Goal: Task Accomplishment & Management: Use online tool/utility

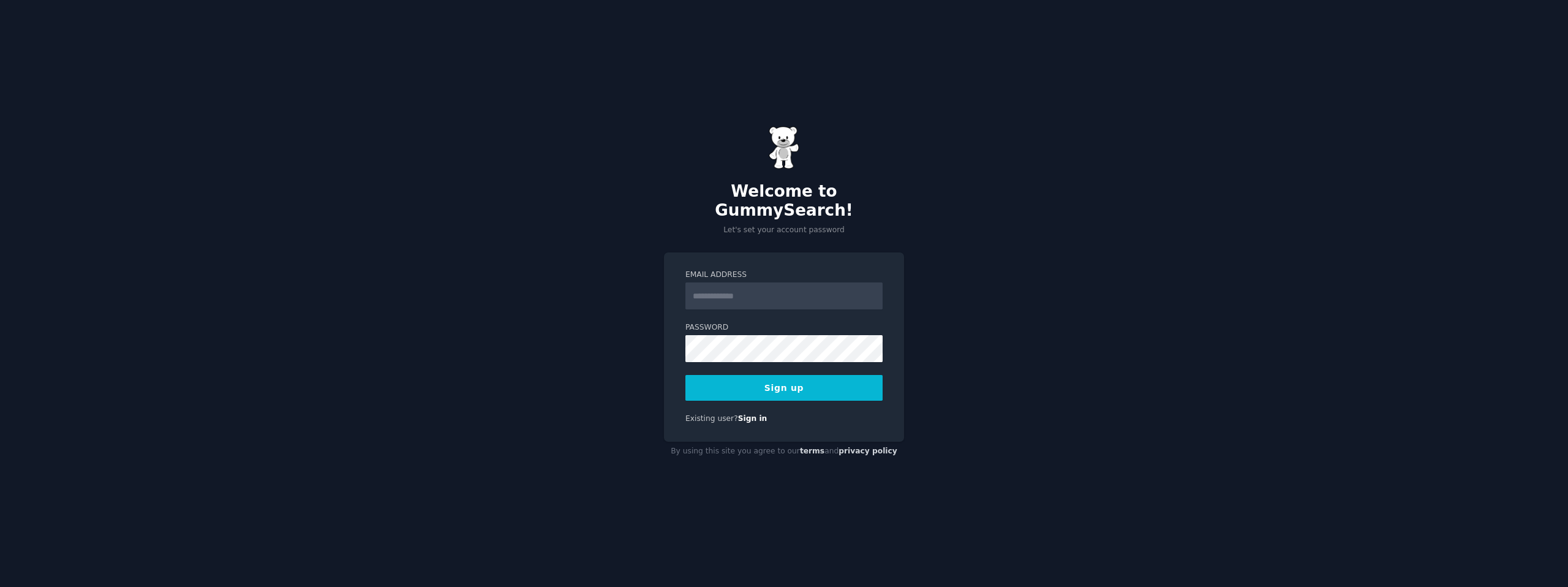
click at [737, 287] on input "Email Address" at bounding box center [784, 296] width 197 height 27
click at [1006, 305] on div "Welcome to GummySearch! Let's set your account password Email Address Password …" at bounding box center [784, 294] width 1568 height 587
click at [811, 287] on input "Email Address" at bounding box center [784, 296] width 197 height 27
type input "**********"
click at [980, 301] on div "**********" at bounding box center [784, 294] width 1568 height 587
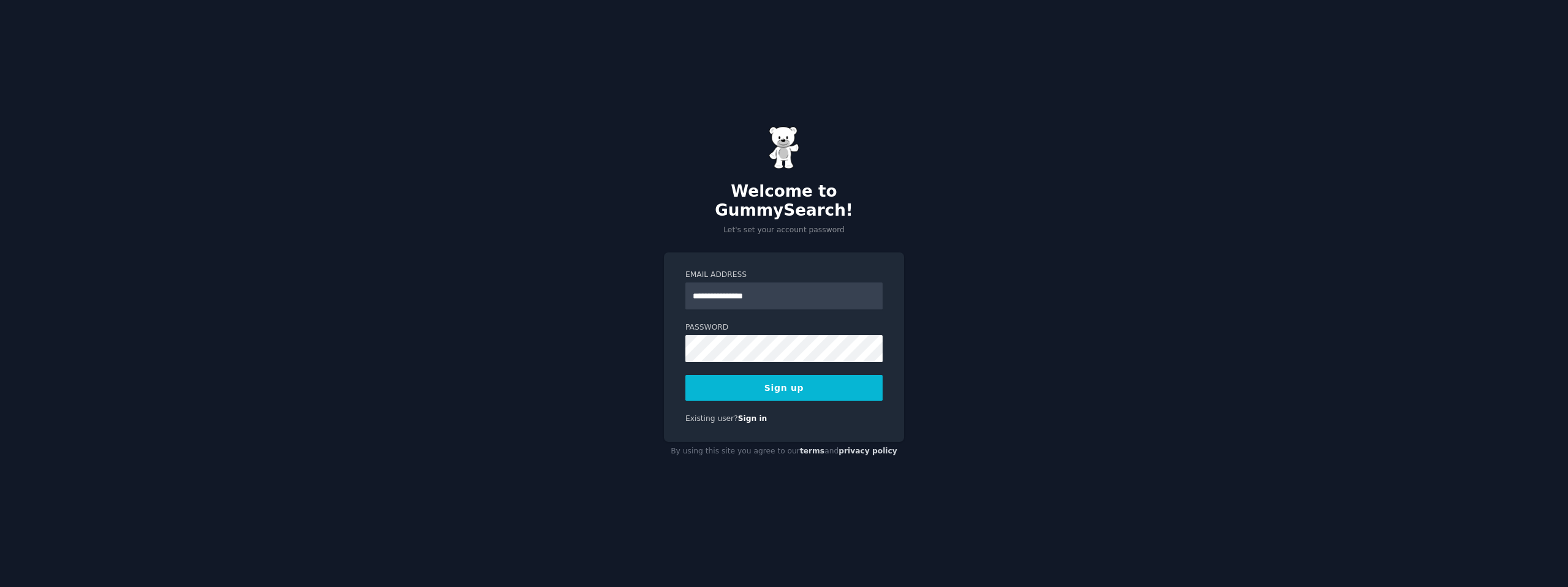
click at [786, 382] on button "Sign up" at bounding box center [784, 388] width 197 height 25
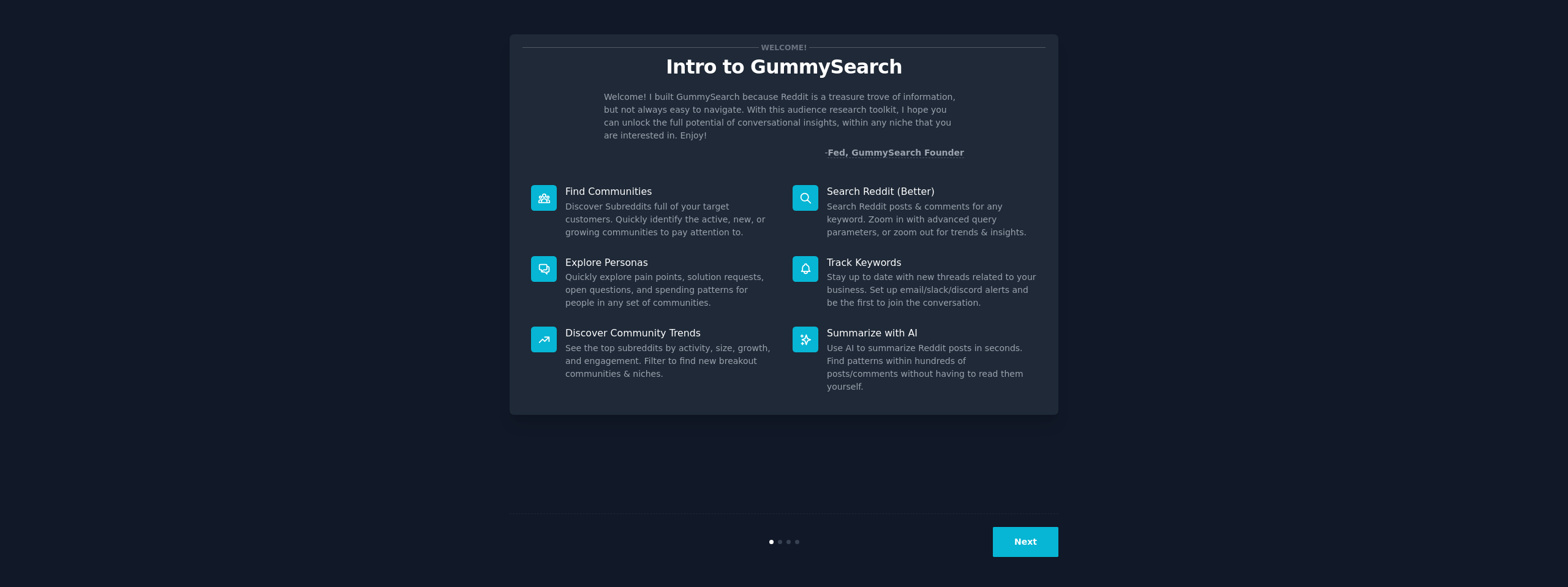
click at [1033, 540] on button "Next" at bounding box center [1025, 542] width 65 height 30
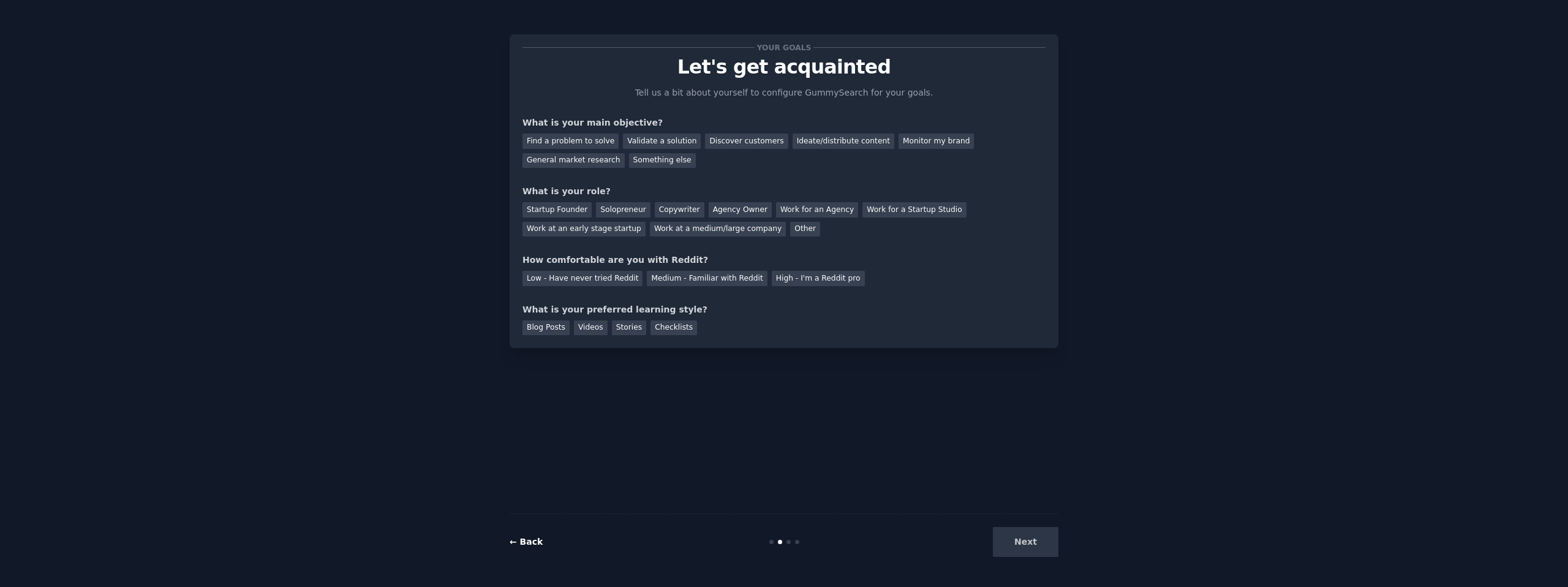
click at [534, 545] on link "← Back" at bounding box center [526, 542] width 33 height 10
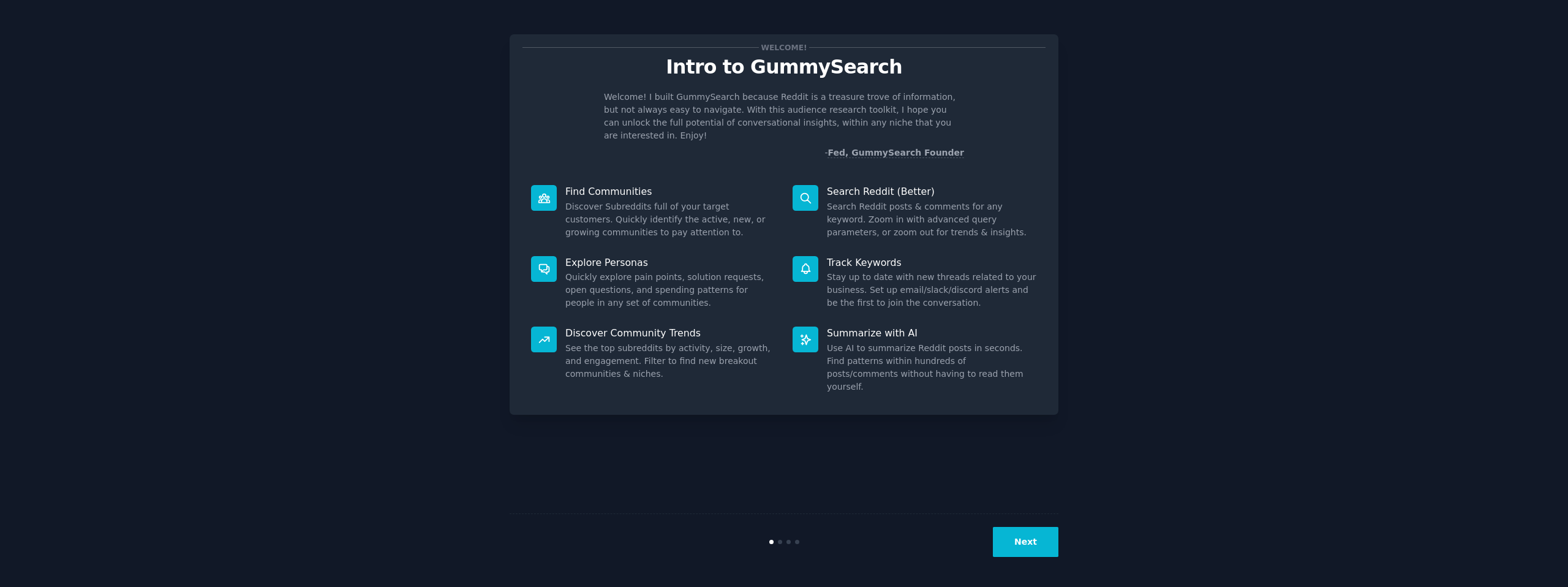
click at [1033, 542] on button "Next" at bounding box center [1025, 542] width 65 height 30
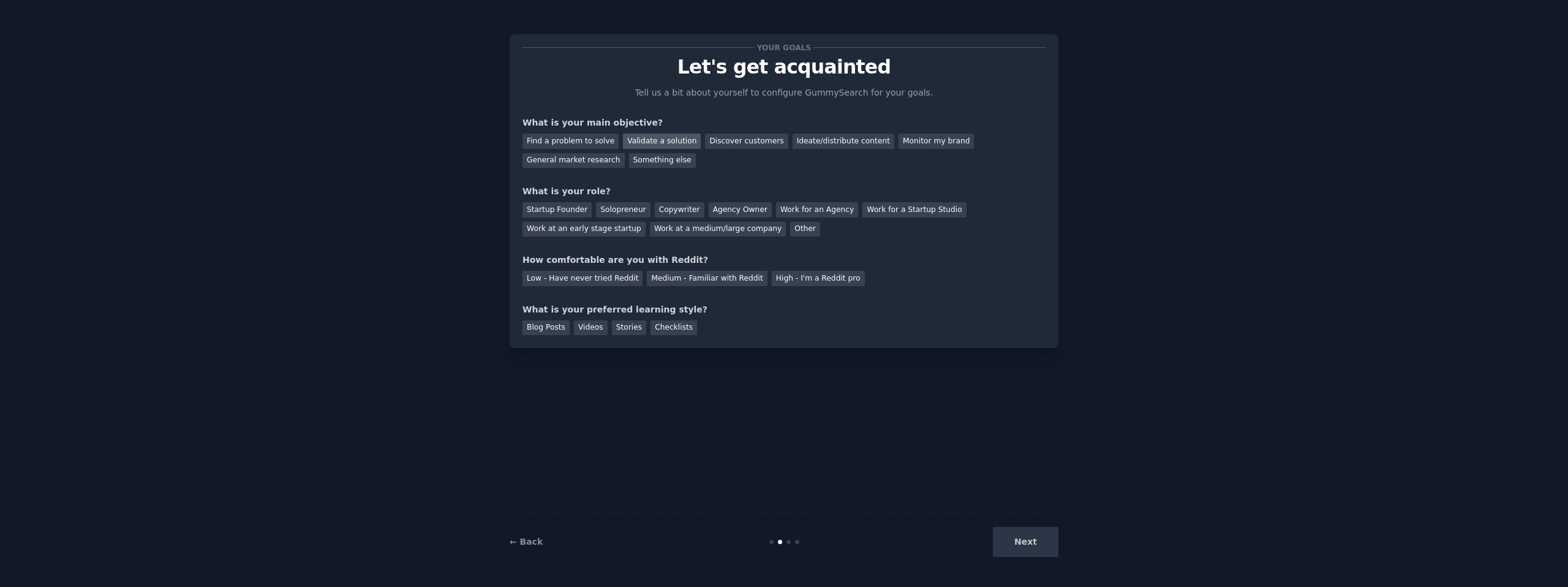
click at [639, 142] on div "Validate a solution" at bounding box center [662, 141] width 78 height 16
click at [577, 212] on div "Startup Founder" at bounding box center [556, 210] width 69 height 16
click at [611, 227] on div "Work at an early stage startup" at bounding box center [584, 230] width 123 height 16
click at [575, 214] on div "Startup Founder" at bounding box center [556, 210] width 69 height 16
click at [593, 282] on div "Low - Have never tried Reddit" at bounding box center [582, 279] width 120 height 16
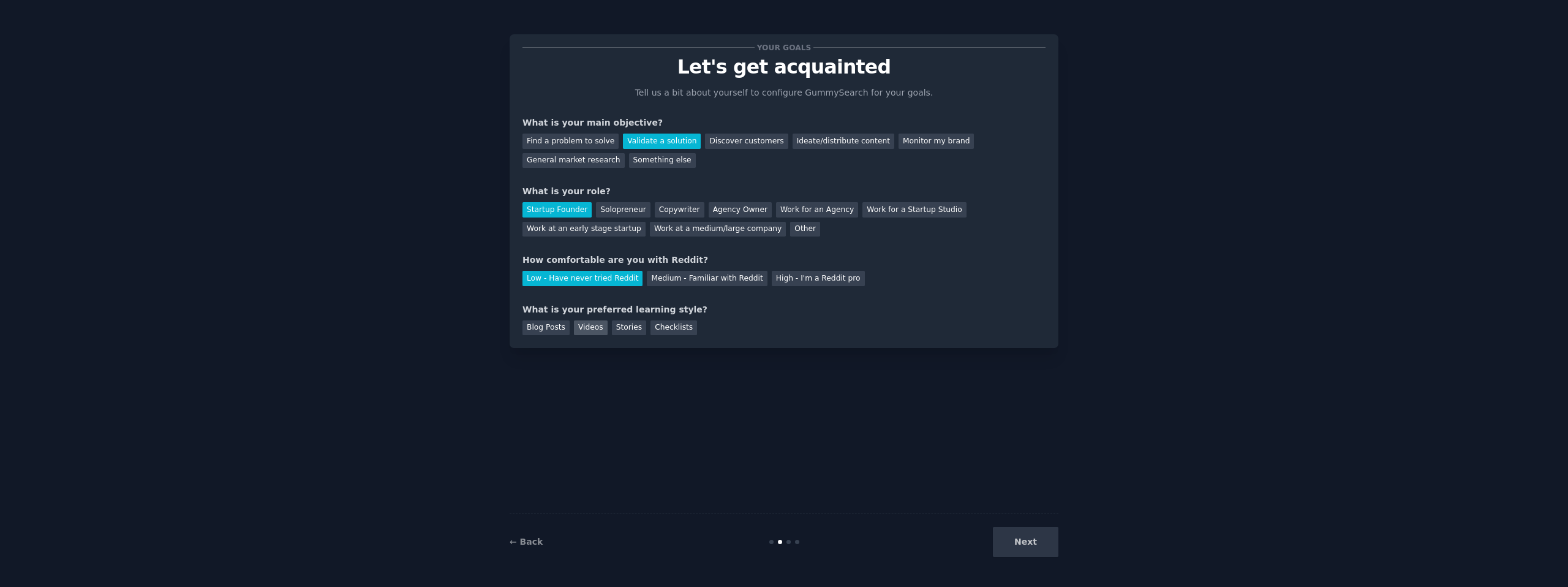
click at [602, 327] on div "Videos" at bounding box center [591, 329] width 34 height 16
click at [1007, 548] on button "Next" at bounding box center [1025, 542] width 65 height 30
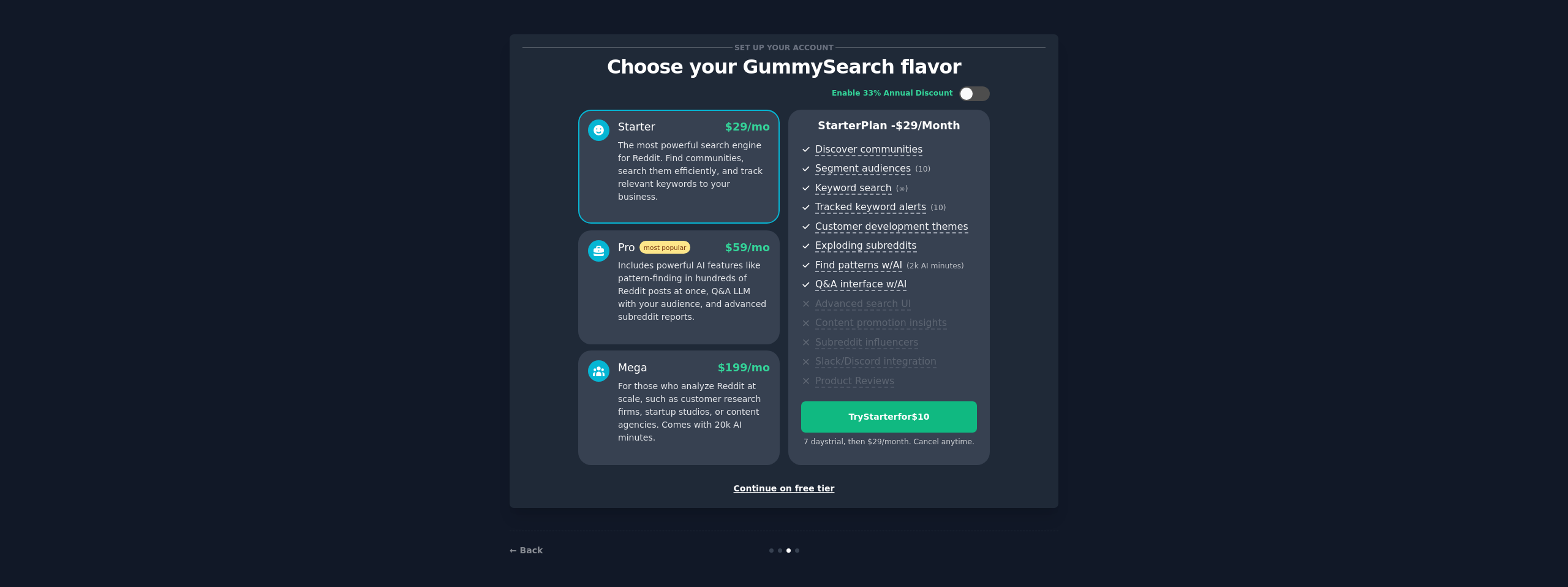
click at [801, 489] on div "Continue on free tier" at bounding box center [784, 489] width 523 height 13
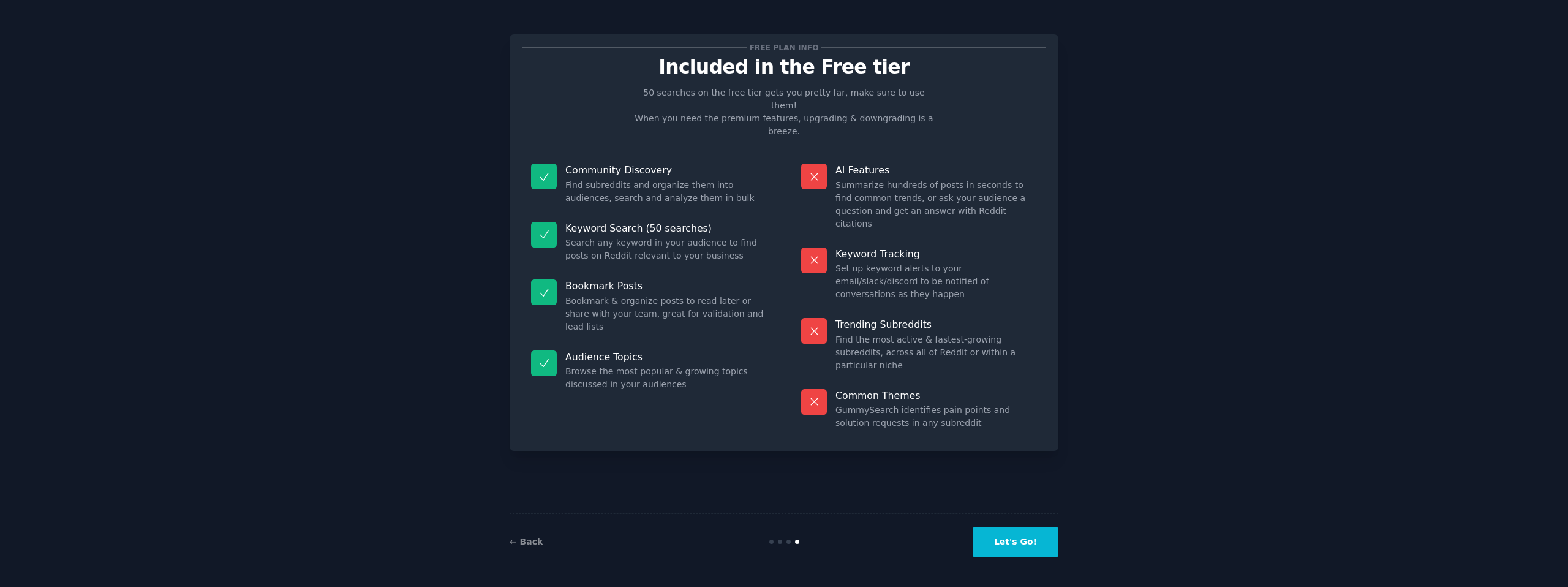
drag, startPoint x: 1041, startPoint y: 537, endPoint x: 1032, endPoint y: 458, distance: 79.5
click at [1032, 458] on div "Free plan info Included in the Free tier 50 searches on the free tier gets you …" at bounding box center [784, 294] width 549 height 553
click at [1014, 540] on button "Let's Go!" at bounding box center [1015, 542] width 86 height 30
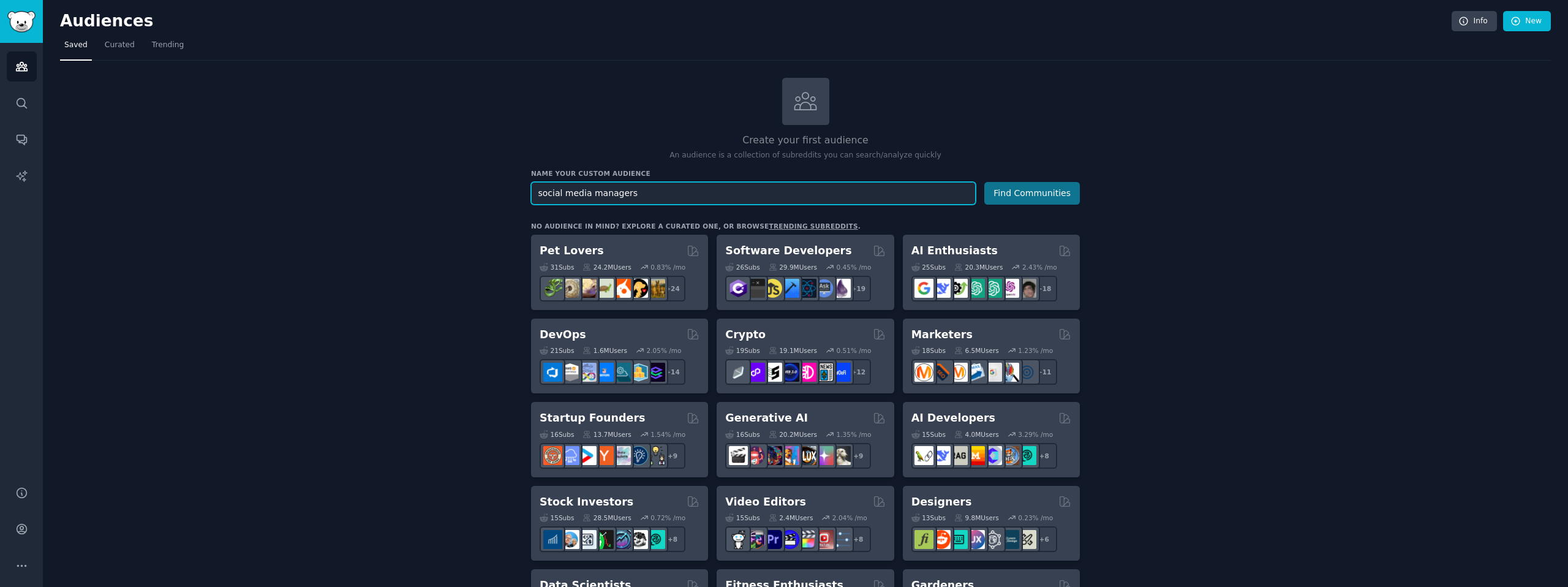
type input "social media managers"
click at [1040, 194] on button "Find Communities" at bounding box center [1032, 193] width 96 height 22
click at [593, 196] on input "text" at bounding box center [753, 193] width 444 height 22
click at [582, 189] on input "text" at bounding box center [753, 193] width 444 height 22
type input "social media managers"
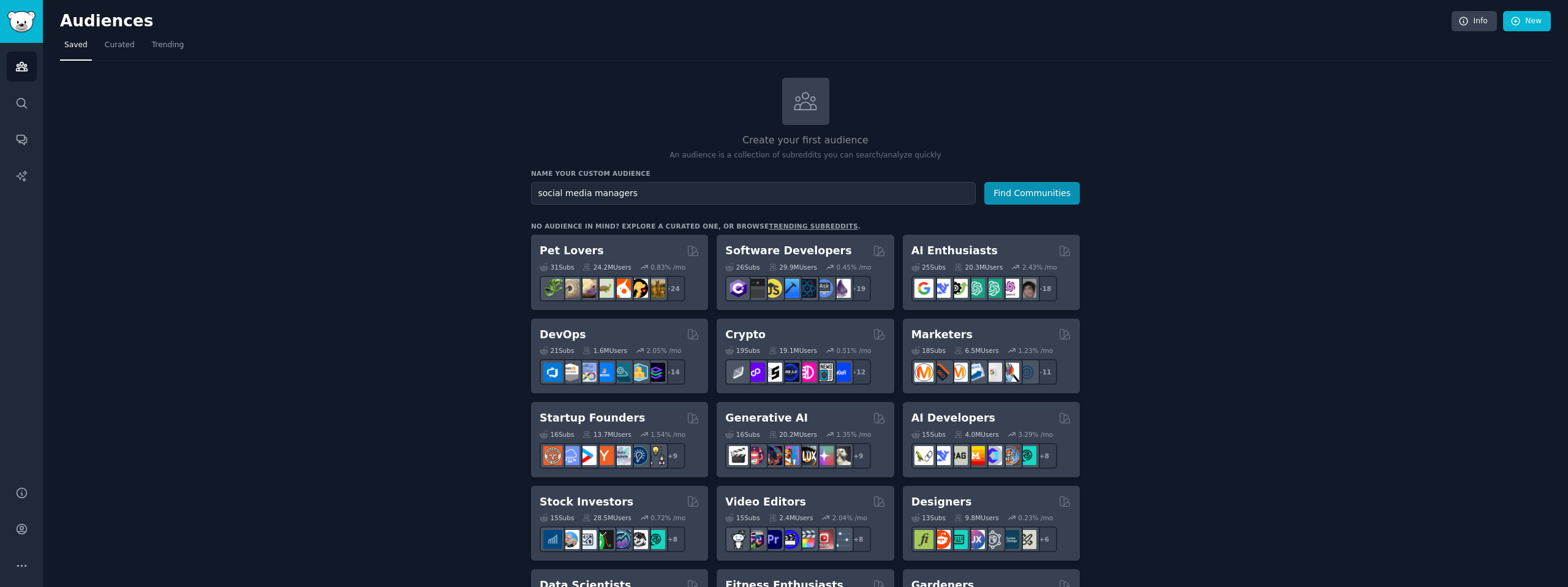
click at [984, 182] on button "Find Communities" at bounding box center [1032, 193] width 96 height 22
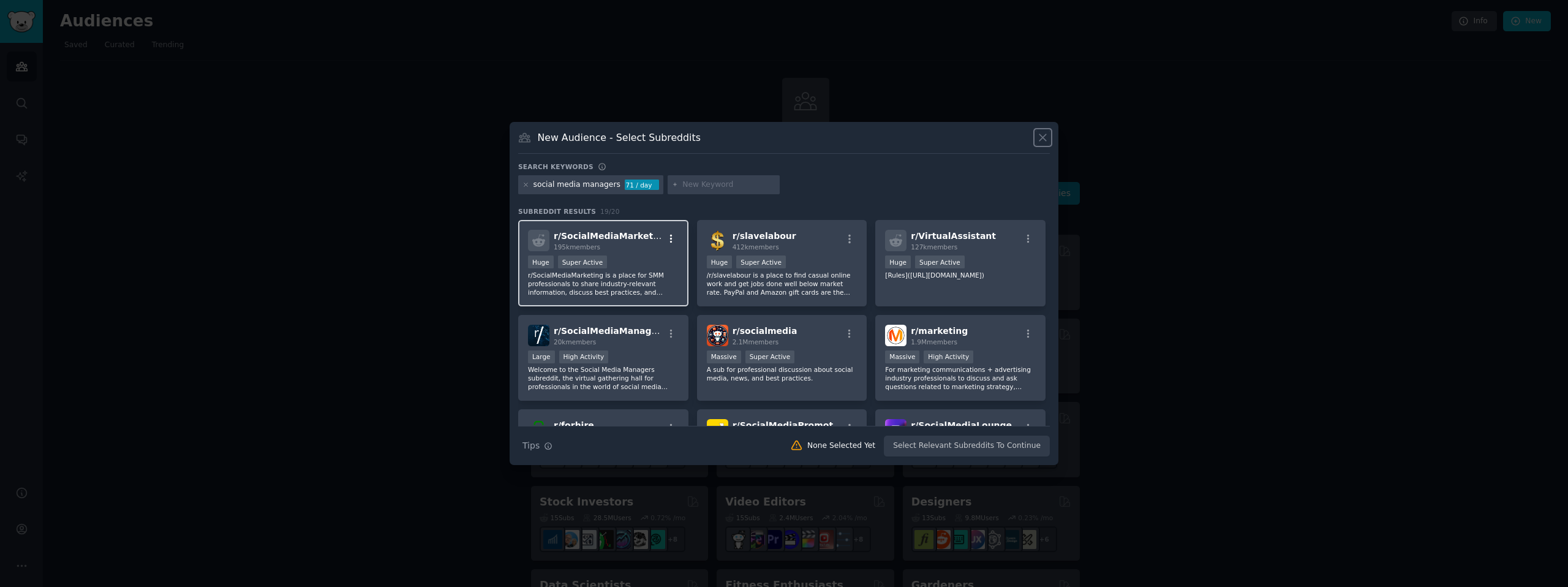
click at [668, 235] on icon "button" at bounding box center [670, 239] width 11 height 11
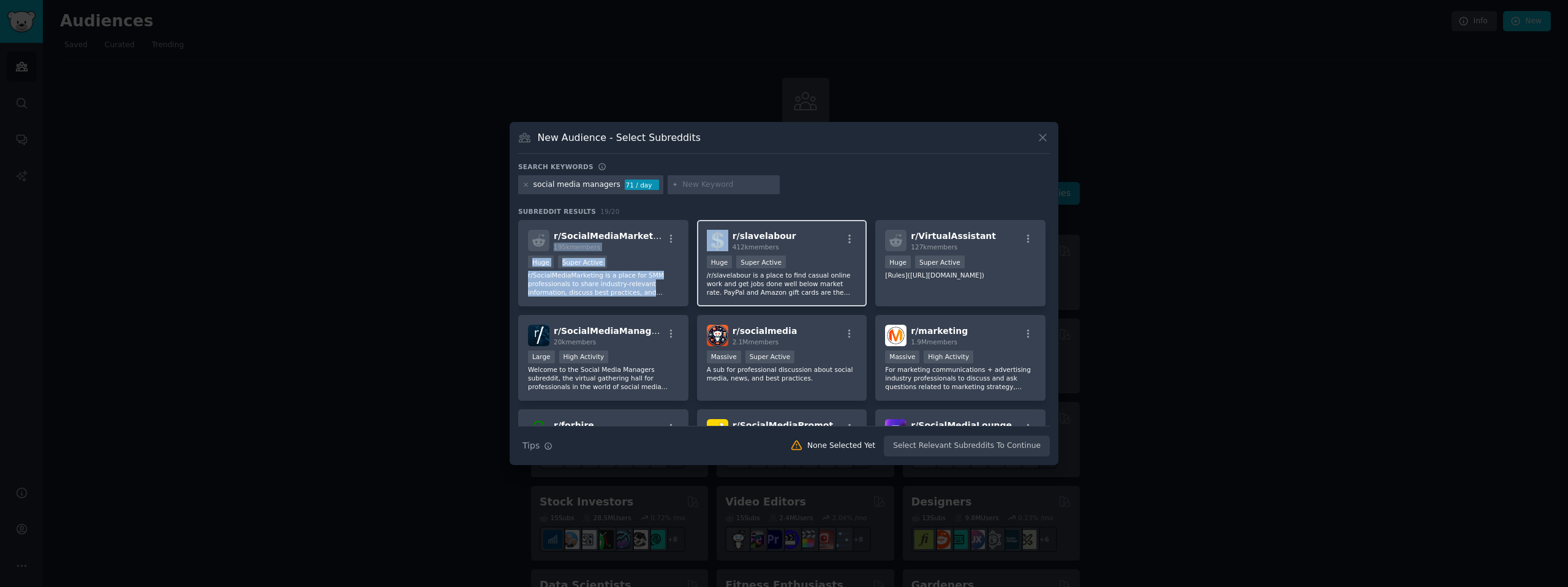
drag, startPoint x: 655, startPoint y: 235, endPoint x: 720, endPoint y: 240, distance: 65.2
click at [720, 239] on div "r/ SocialMediaMarketing 195k members 100,000 - 1,000,000 members Huge Super Act…" at bounding box center [784, 547] width 532 height 654
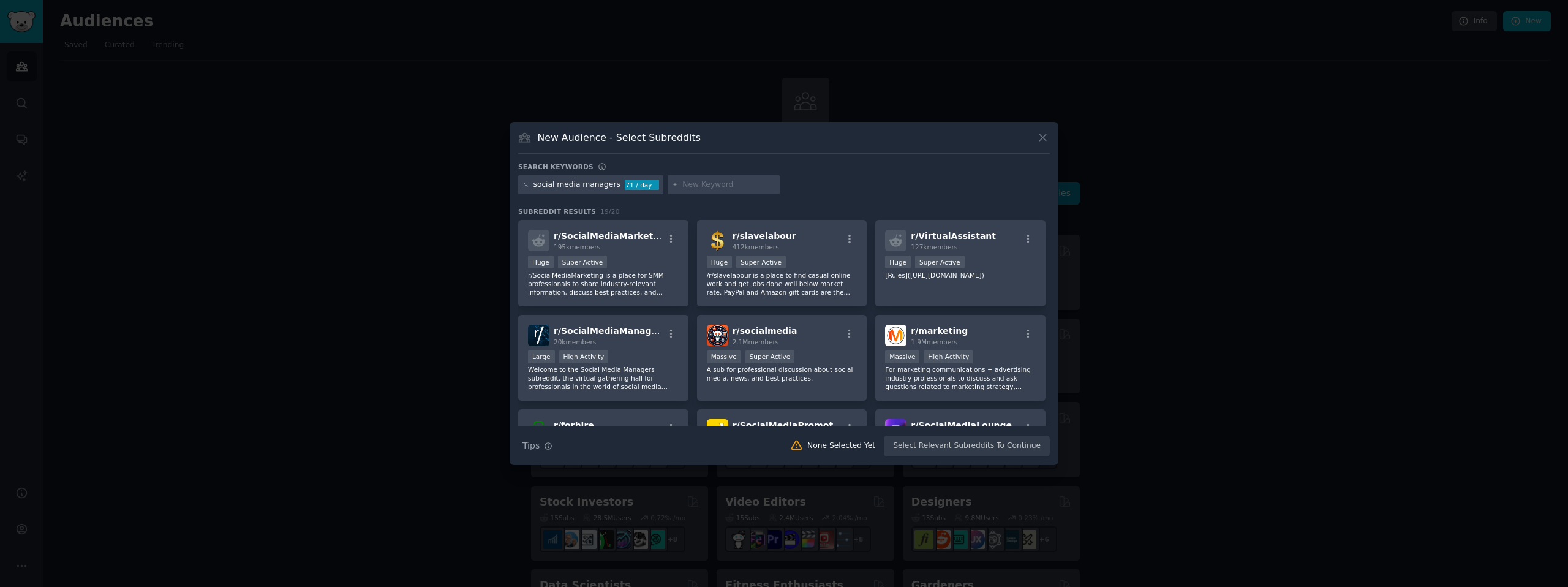
drag, startPoint x: 823, startPoint y: 177, endPoint x: 757, endPoint y: 219, distance: 78.2
click at [823, 177] on div "social media managers 71 / day" at bounding box center [784, 187] width 532 height 24
drag, startPoint x: 653, startPoint y: 333, endPoint x: 562, endPoint y: 334, distance: 91.0
click at [562, 334] on div "r/ SocialMediaManagers 20k members" at bounding box center [603, 335] width 151 height 21
copy span "SocialMediaManagers"
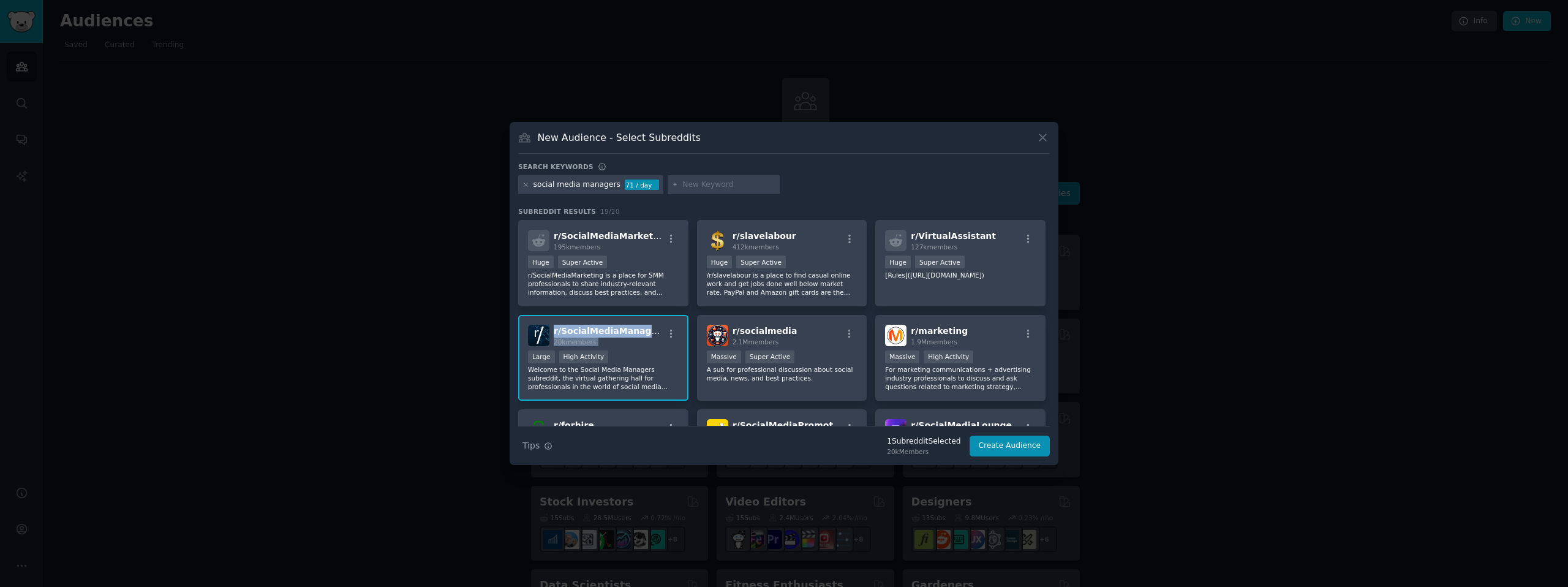
drag, startPoint x: 659, startPoint y: 332, endPoint x: 554, endPoint y: 333, distance: 105.0
click at [554, 333] on div "r/ SocialMediaManagers 20k members" at bounding box center [603, 335] width 151 height 21
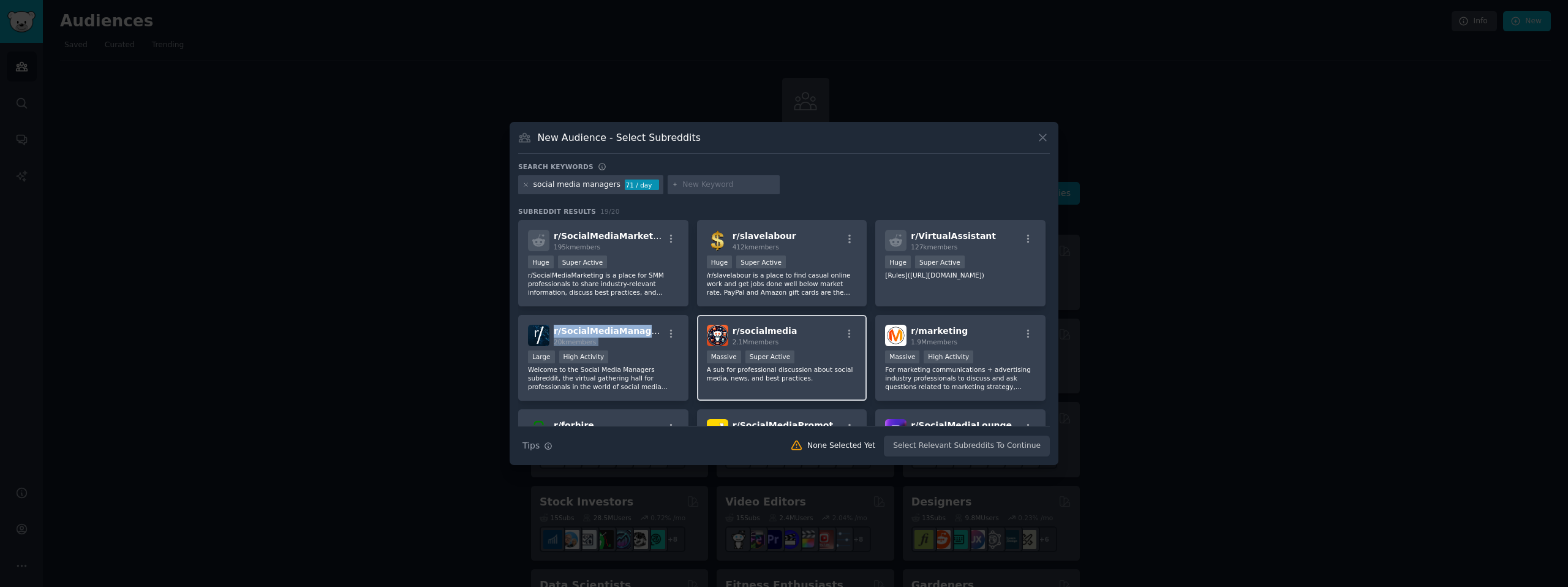
copy div "r/ SocialMediaManagers 20k members 10,000 - 100,000 members"
copy span "r/ socialmedia"
drag, startPoint x: 786, startPoint y: 331, endPoint x: 733, endPoint y: 334, distance: 53.1
click at [733, 334] on div "r/ socialmedia 2.1M members" at bounding box center [782, 335] width 151 height 21
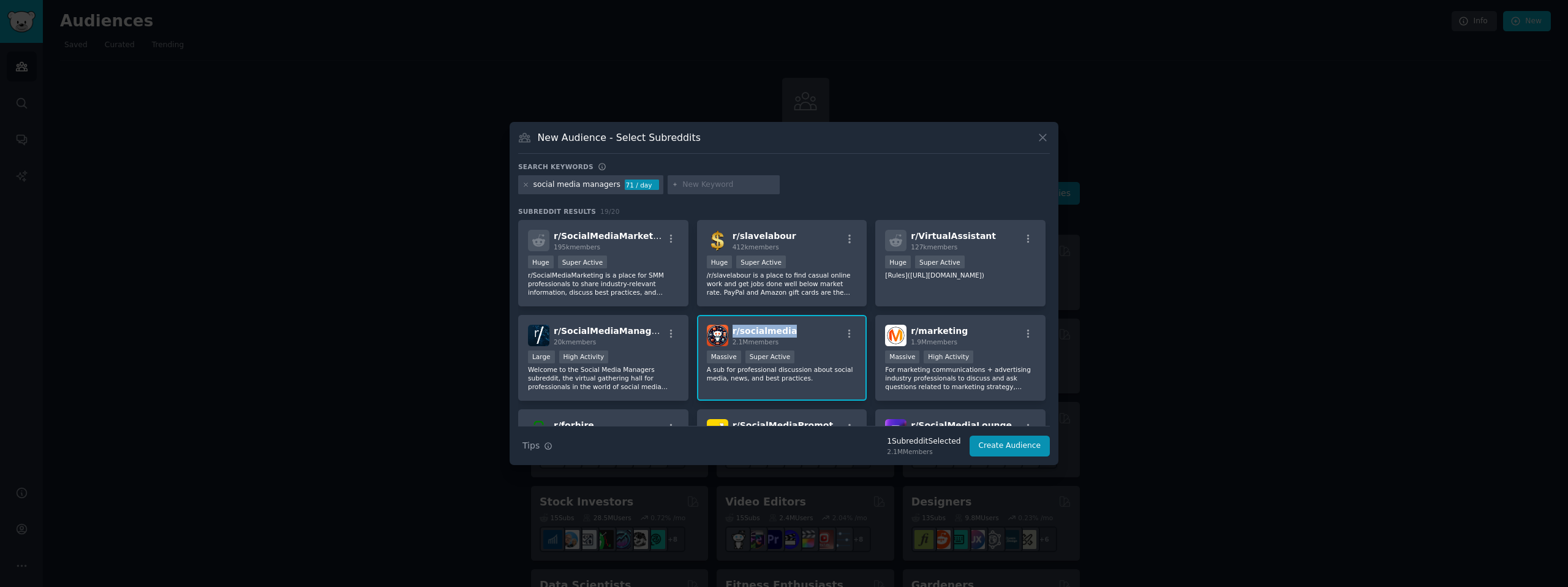
copy h2 "r/ socialmedia 2.1M members"
drag, startPoint x: 786, startPoint y: 343, endPoint x: 760, endPoint y: 330, distance: 29.1
click at [731, 330] on div "r/ socialmedia 2.1M members" at bounding box center [782, 335] width 151 height 21
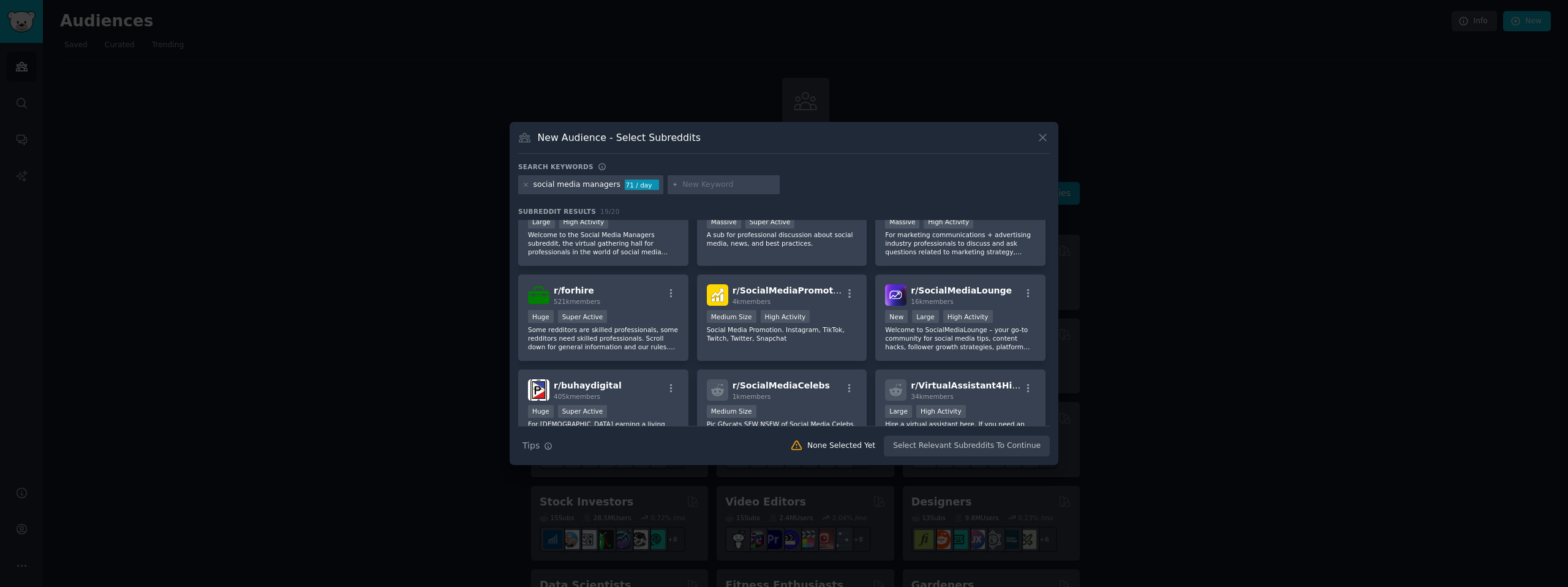
scroll to position [158, 0]
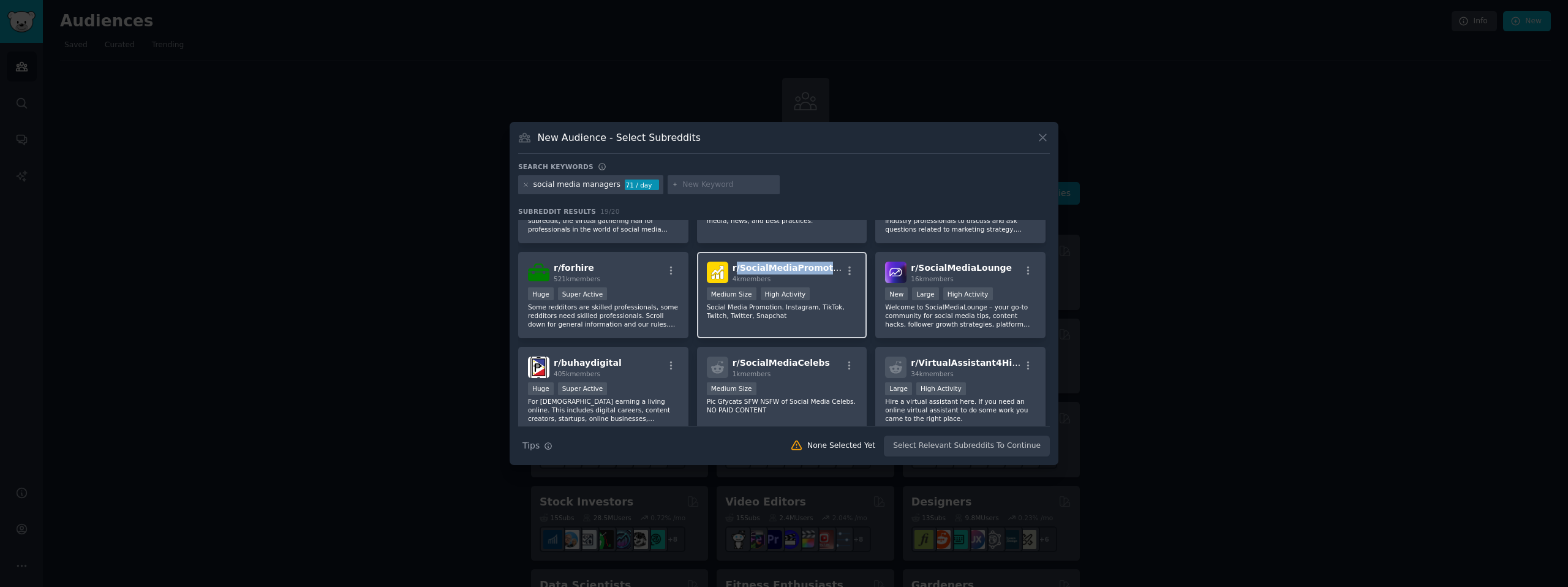
drag, startPoint x: 832, startPoint y: 269, endPoint x: 758, endPoint y: 274, distance: 74.2
click at [735, 273] on div "r/ SocialMediaPromotion 4k members" at bounding box center [782, 272] width 151 height 21
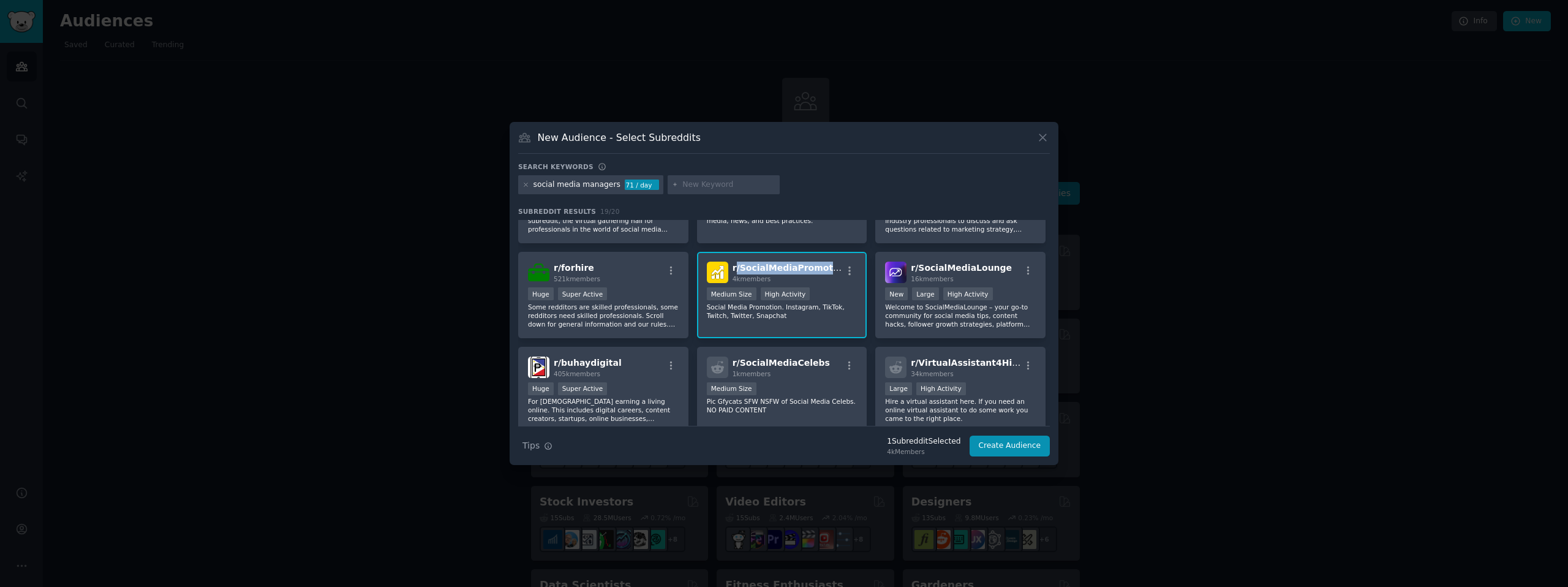
copy h2 "r/ SocialMediaPromotion 4k members"
drag, startPoint x: 775, startPoint y: 278, endPoint x: 809, endPoint y: 268, distance: 35.4
click at [733, 268] on h2 "r/ SocialMediaPromotion 4k members" at bounding box center [787, 272] width 110 height 21
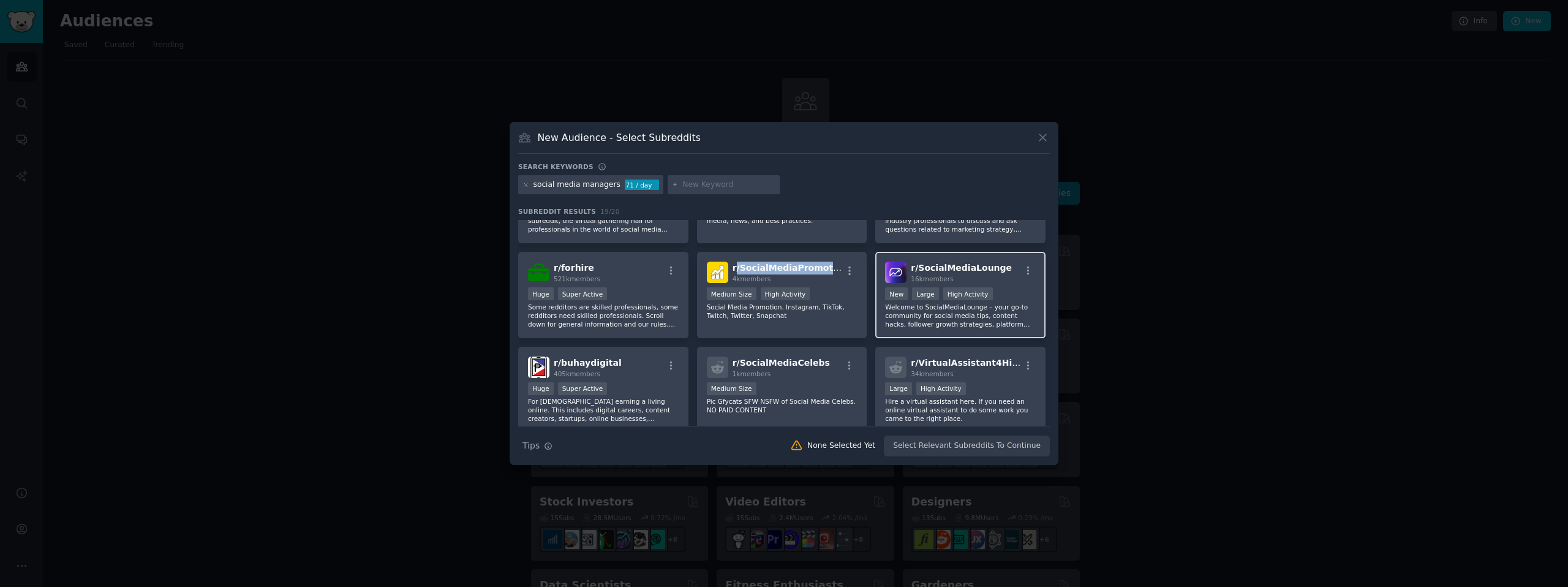
copy h2 "r/ SocialMediaLounge 16k members"
drag, startPoint x: 964, startPoint y: 279, endPoint x: 934, endPoint y: 266, distance: 32.7
click at [911, 266] on h2 "r/ SocialMediaLounge 16k members" at bounding box center [962, 272] width 101 height 21
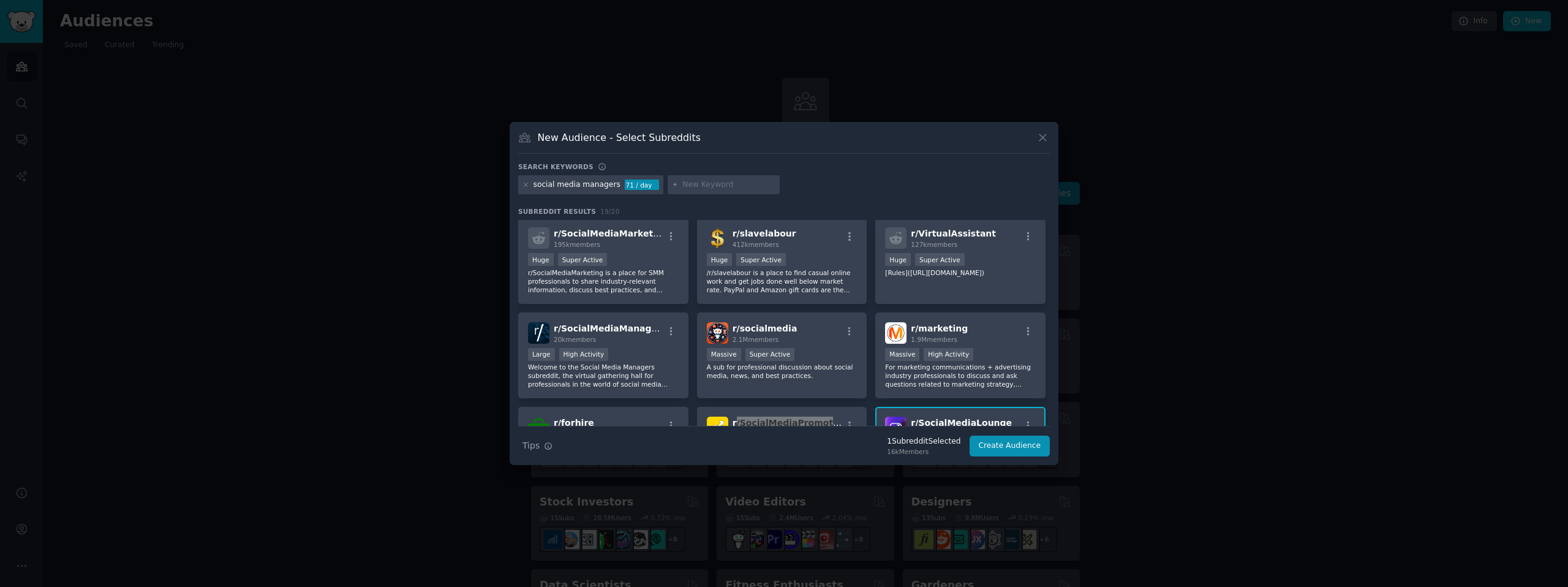
scroll to position [0, 0]
click at [585, 184] on div "social media managers" at bounding box center [577, 184] width 87 height 11
click at [941, 445] on div "1 Subreddit Selected" at bounding box center [923, 442] width 73 height 11
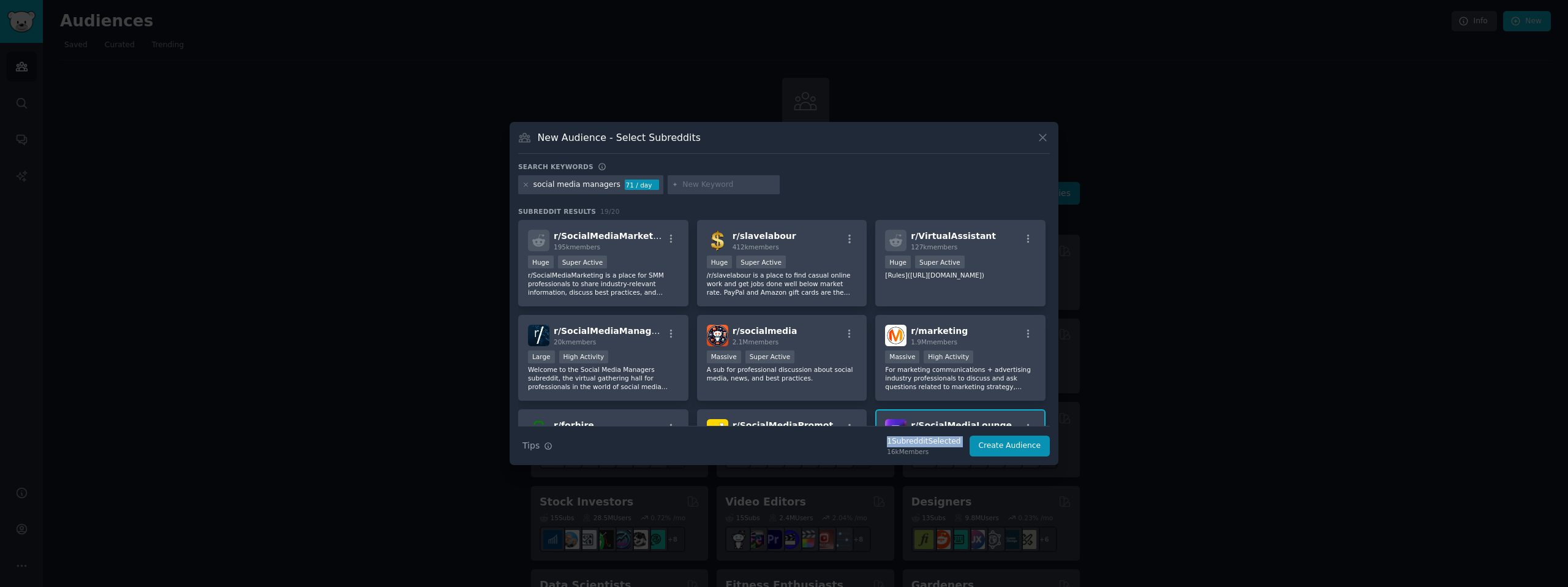
click at [941, 445] on div "1 Subreddit Selected" at bounding box center [923, 442] width 73 height 11
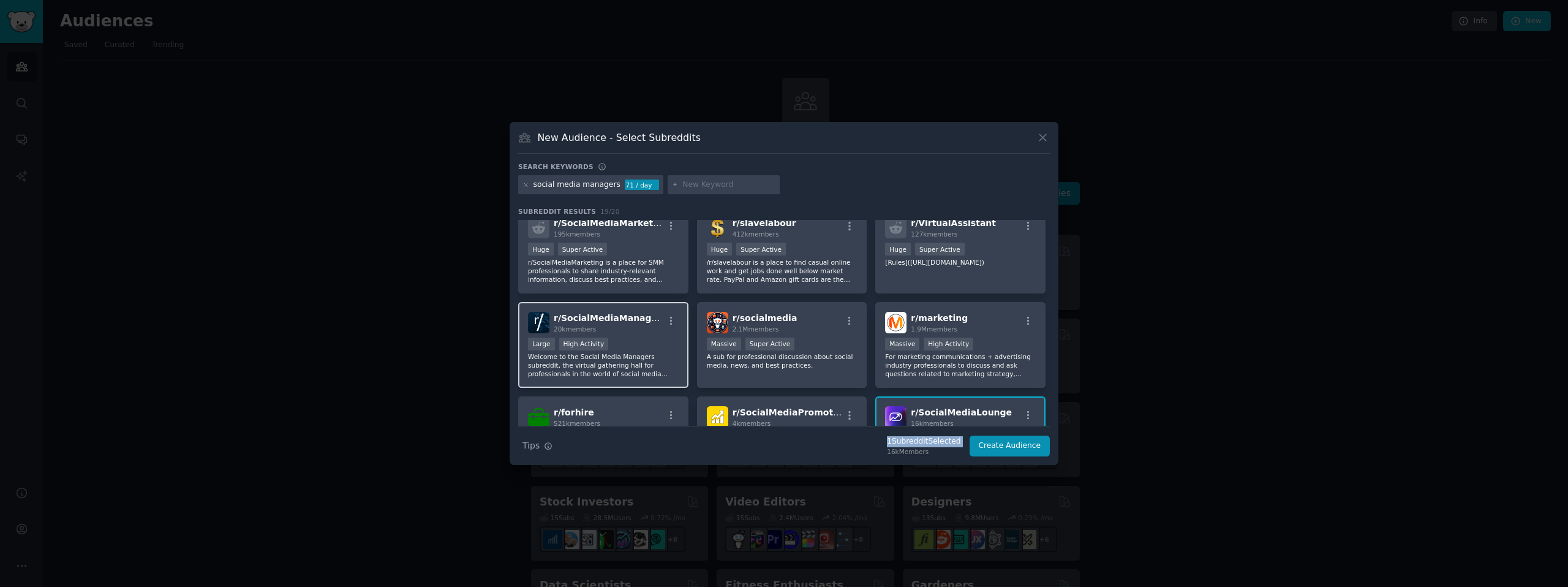
scroll to position [15, 0]
click at [655, 320] on div "r/ SocialMediaManagers 20k members" at bounding box center [603, 321] width 151 height 21
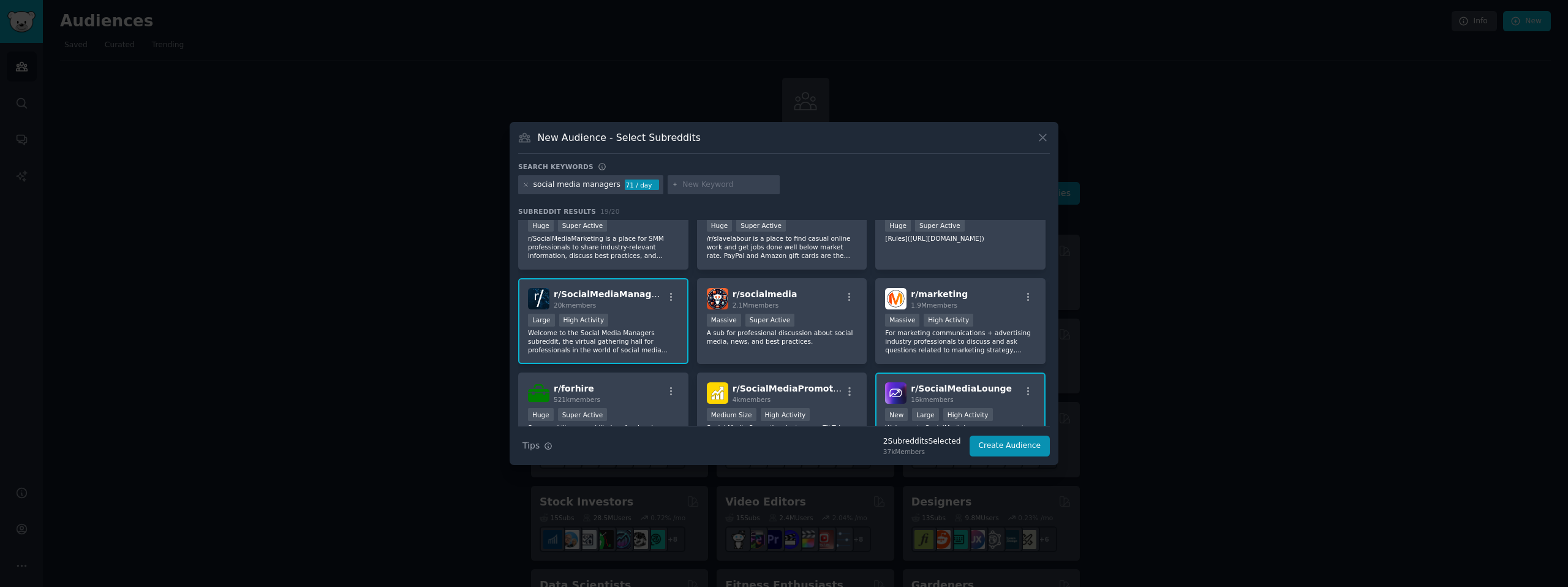
click at [968, 392] on span "r/ SocialMediaLounge" at bounding box center [962, 389] width 101 height 10
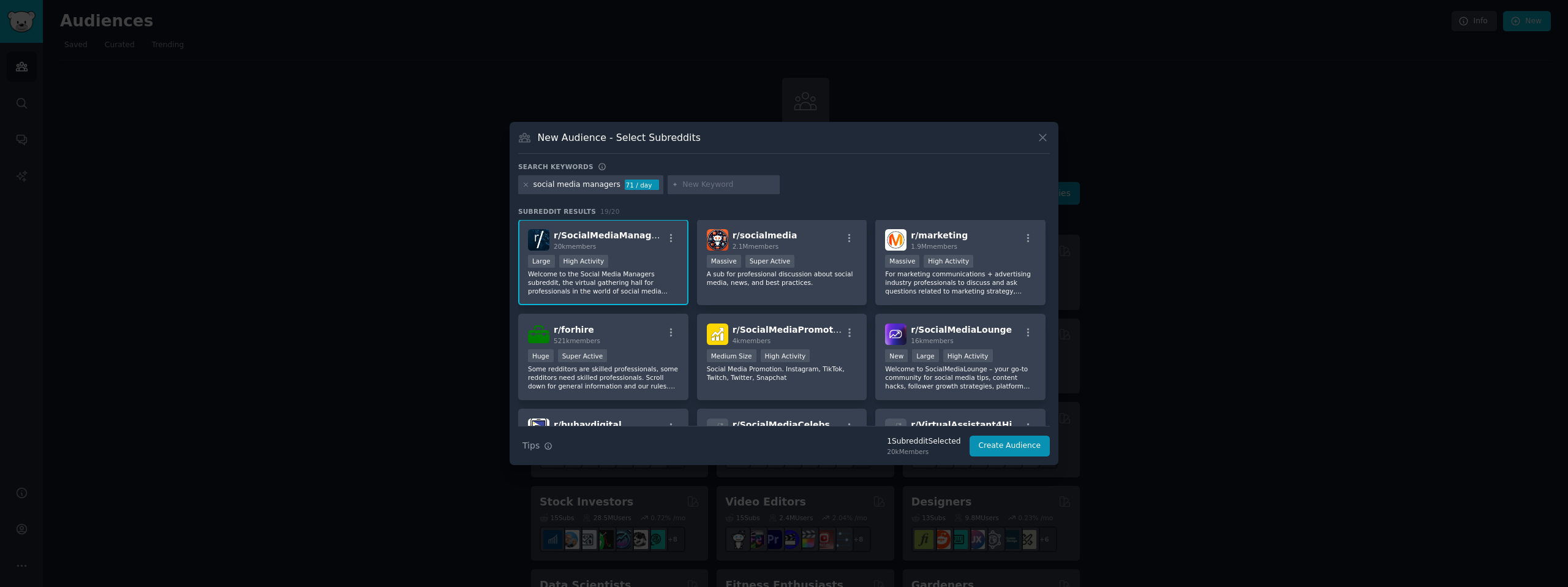
scroll to position [98, 0]
click at [610, 265] on div "10,000 - 100,000 members Large High Activity" at bounding box center [603, 259] width 151 height 16
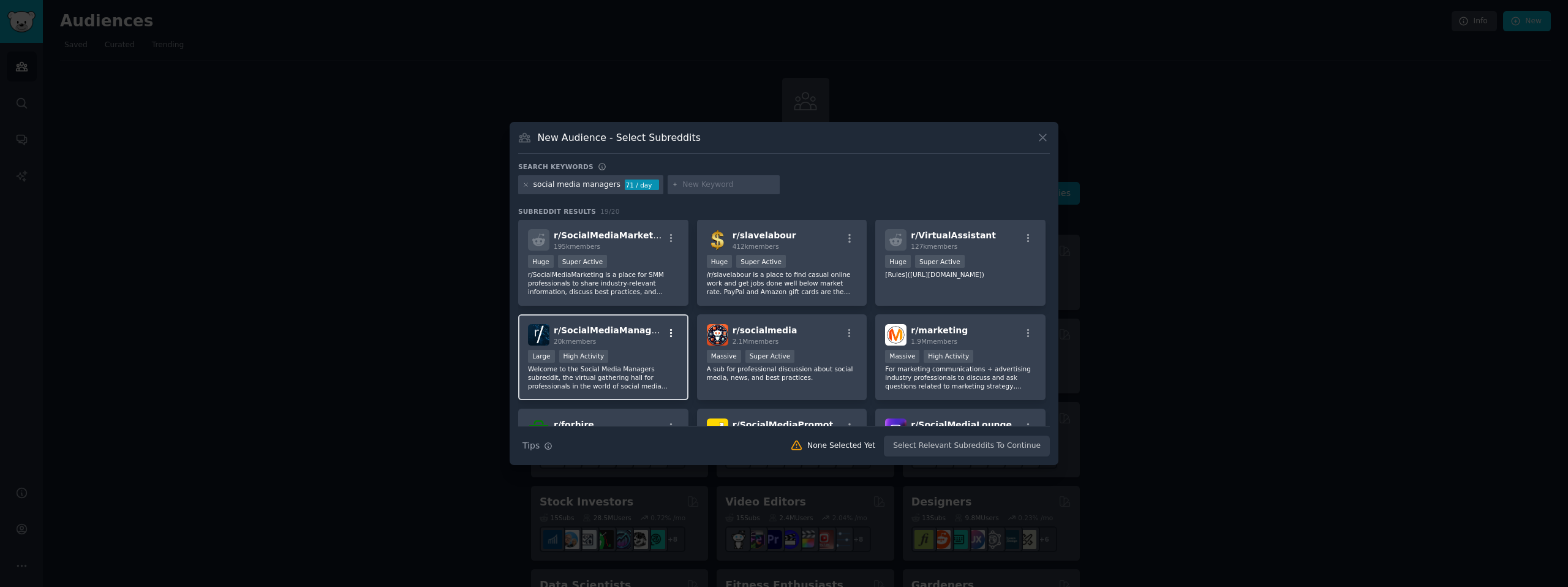
scroll to position [0, 0]
click at [656, 341] on div "r/ SocialMediaManagers 20k members" at bounding box center [603, 335] width 151 height 21
click at [1013, 449] on button "Create Audience" at bounding box center [1010, 446] width 81 height 20
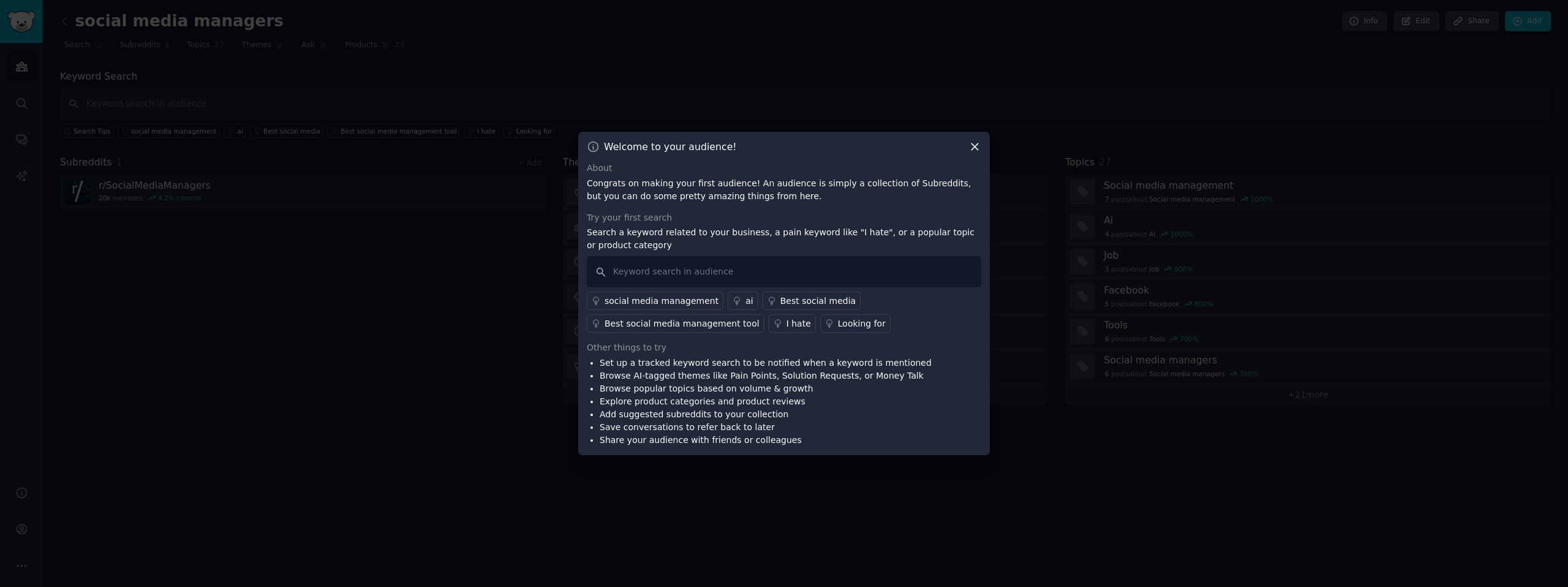
click at [717, 196] on p "Congrats on making your first audience! An audience is simply a collection of S…" at bounding box center [784, 190] width 395 height 25
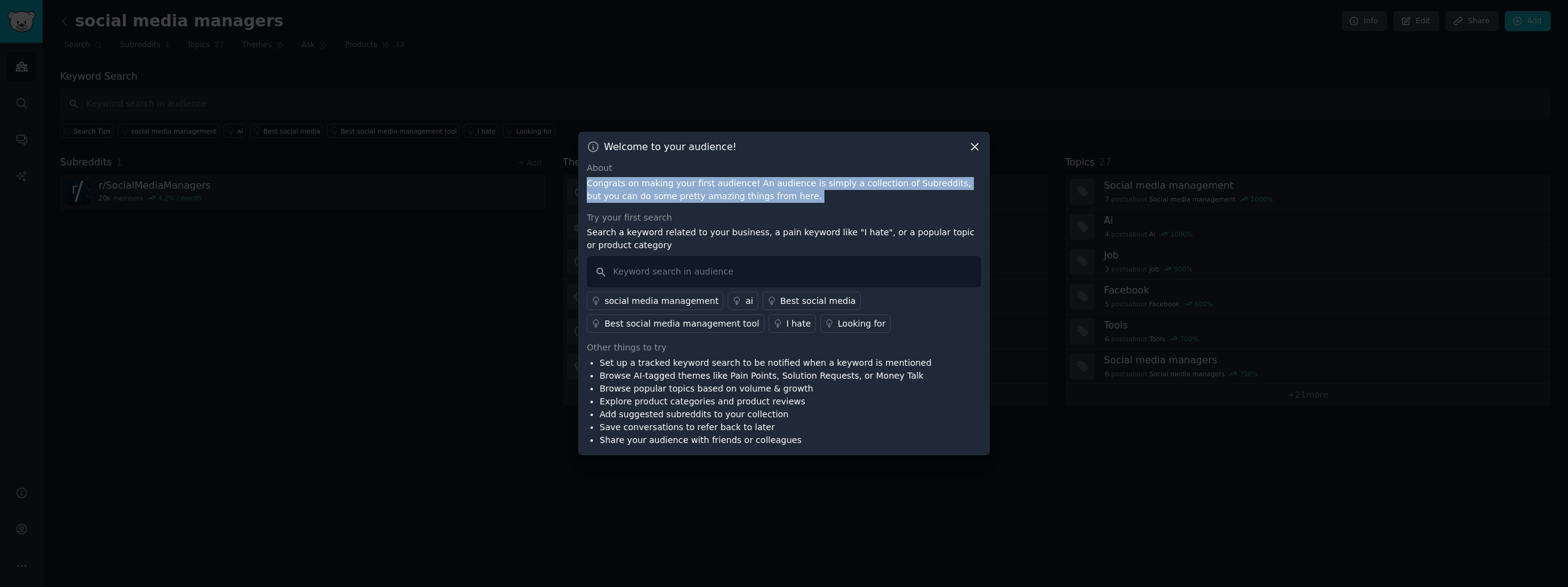
click at [717, 196] on p "Congrats on making your first audience! An audience is simply a collection of S…" at bounding box center [784, 190] width 395 height 25
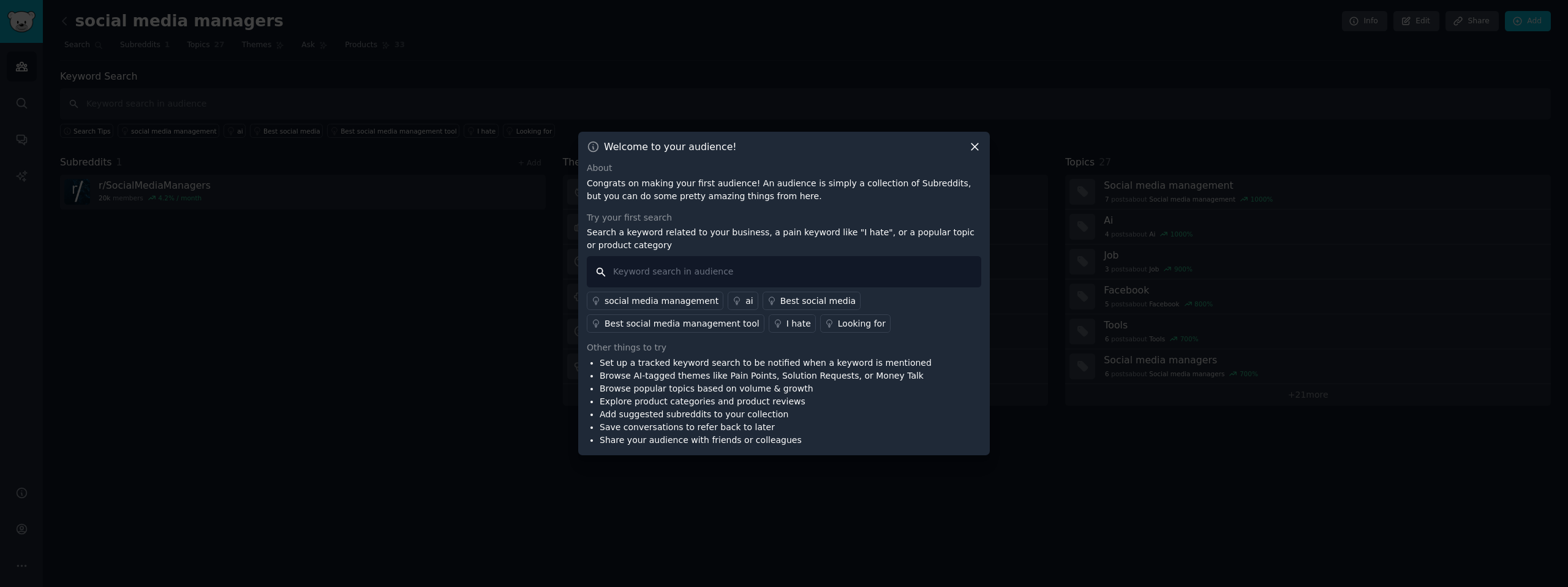
click at [776, 271] on input "text" at bounding box center [784, 272] width 395 height 31
type input "tools"
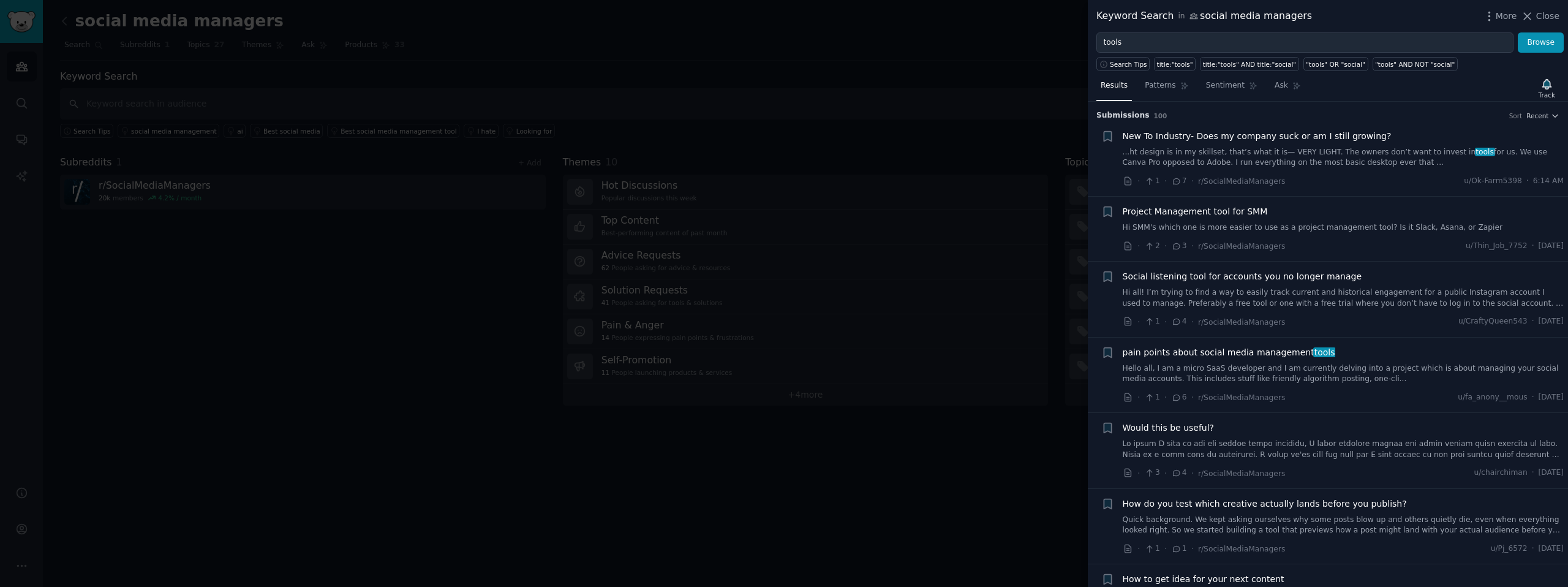
click at [970, 108] on div at bounding box center [784, 294] width 1568 height 587
